Goal: Task Accomplishment & Management: Manage account settings

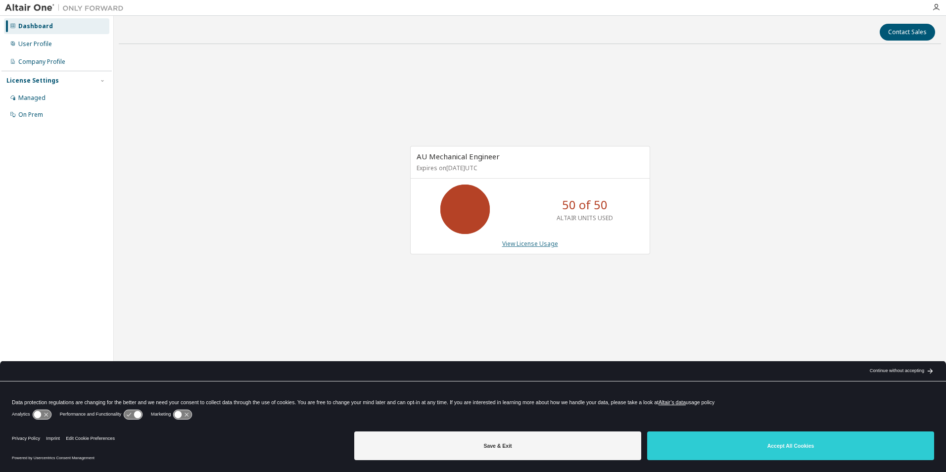
click at [527, 243] on link "View License Usage" at bounding box center [530, 244] width 56 height 8
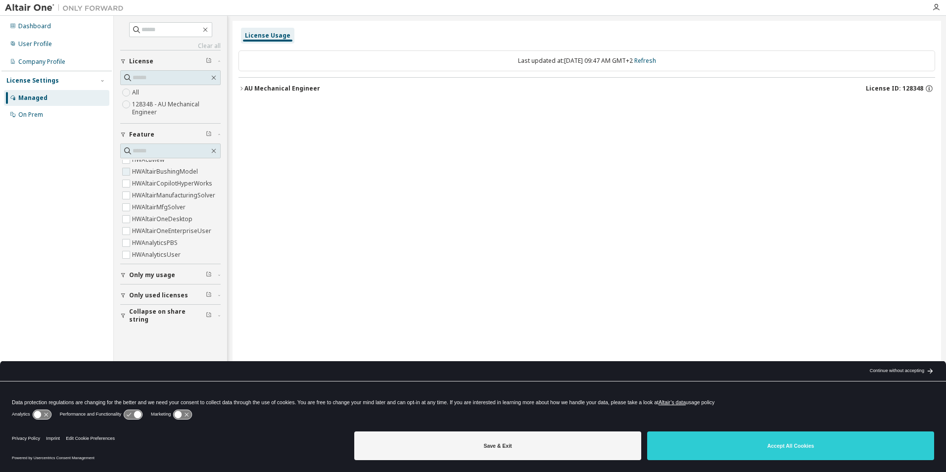
scroll to position [148, 0]
click at [243, 87] on icon "button" at bounding box center [242, 89] width 6 height 6
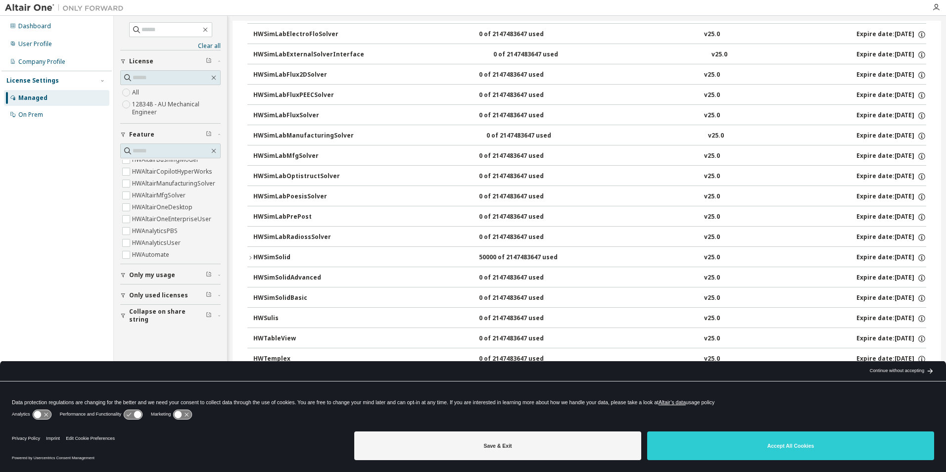
scroll to position [6495, 0]
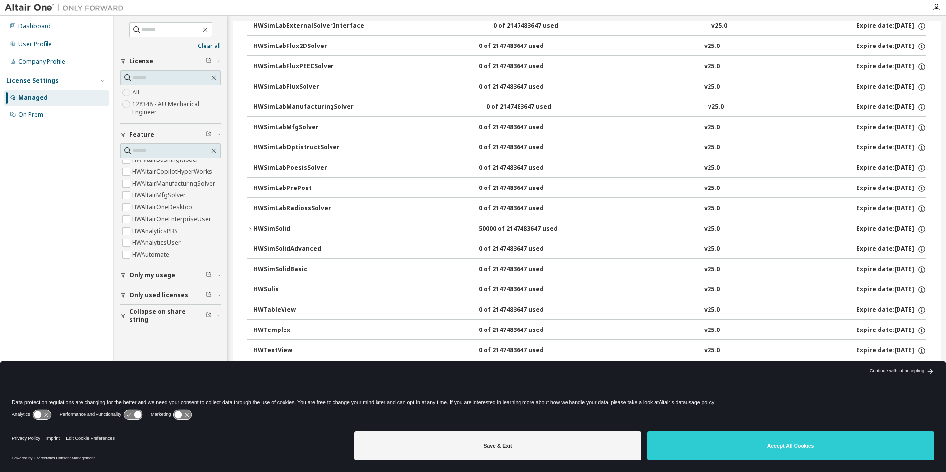
click at [250, 227] on icon "button" at bounding box center [250, 229] width 6 height 6
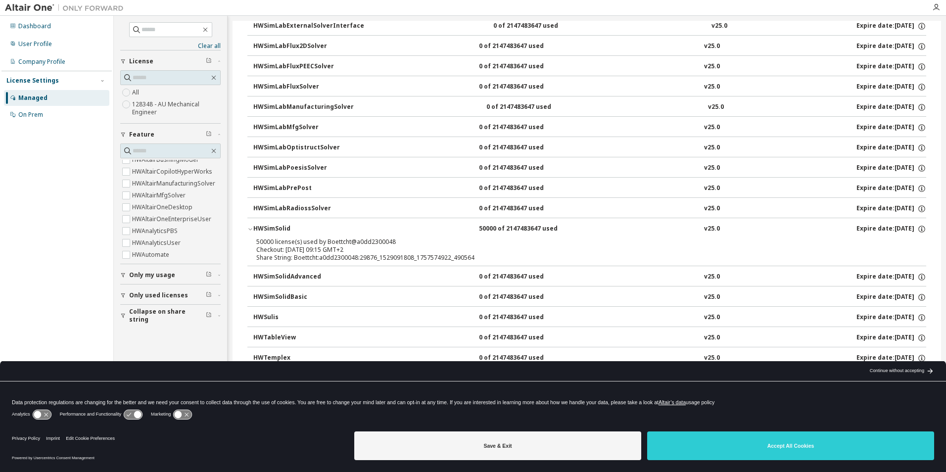
click at [810, 202] on button "HWSimLabRadiossSolver 0 of 2147483647 used v25.0 Expire date: 2025-12-01" at bounding box center [589, 209] width 673 height 22
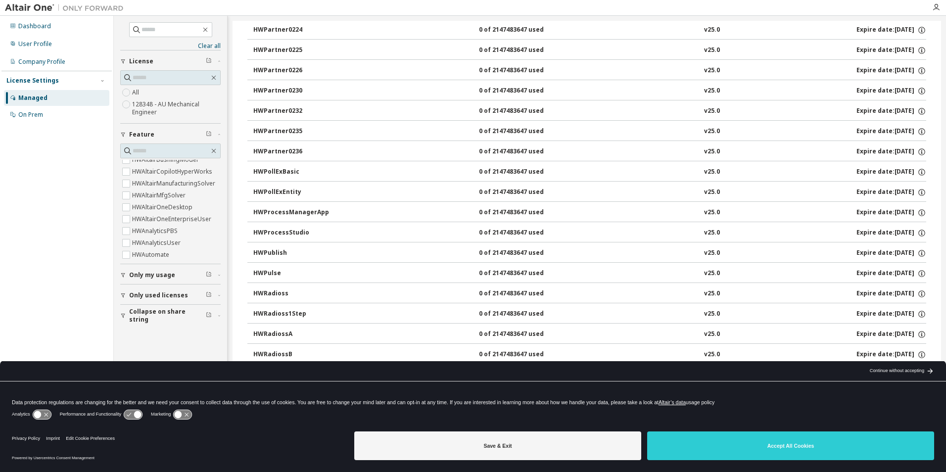
scroll to position [5752, 0]
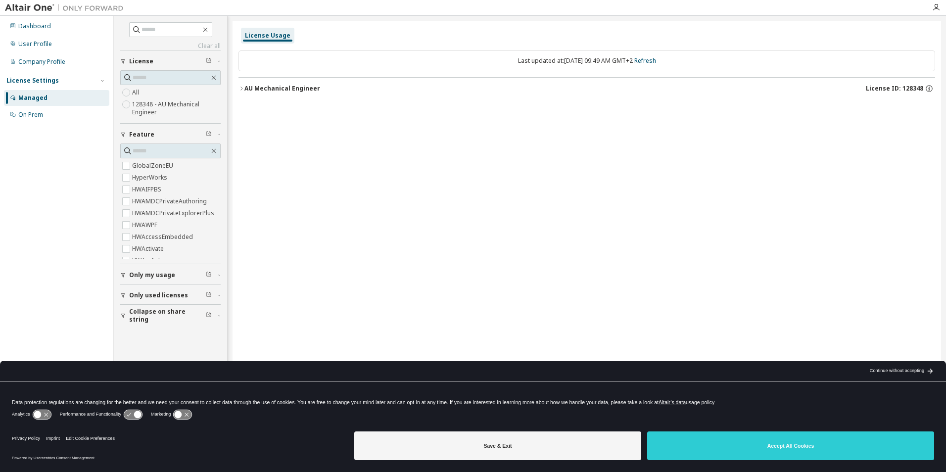
click at [242, 88] on icon "button" at bounding box center [242, 89] width 6 height 6
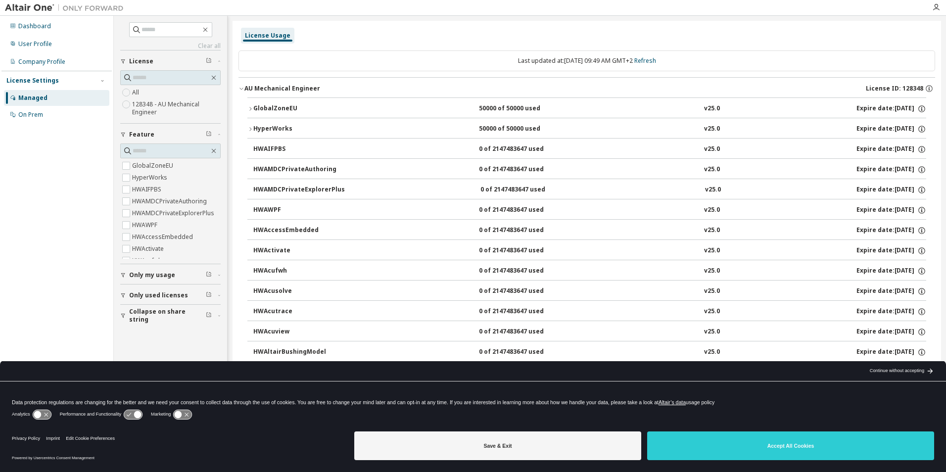
click at [251, 130] on icon "button" at bounding box center [250, 128] width 2 height 3
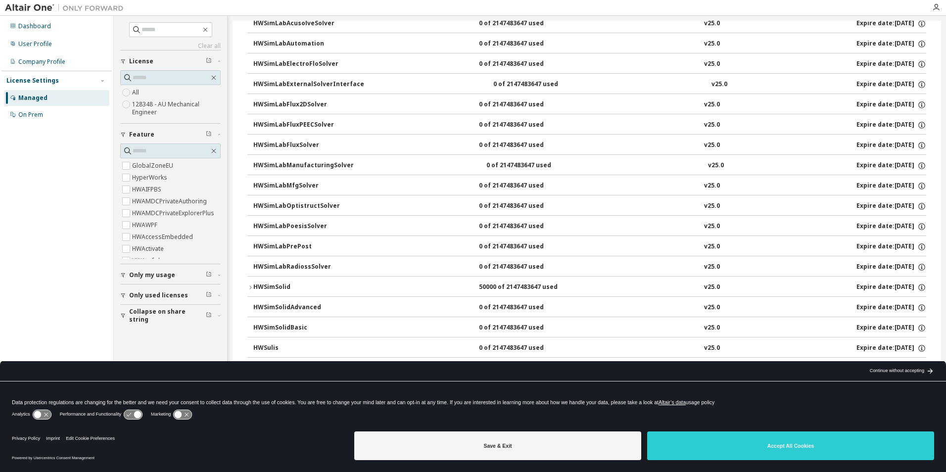
scroll to position [6531, 0]
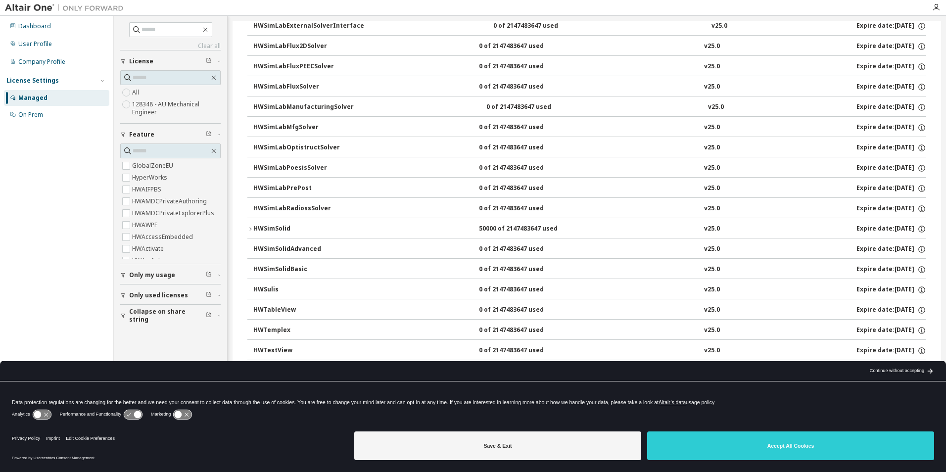
click at [251, 228] on icon "button" at bounding box center [250, 229] width 6 height 6
